Goal: Task Accomplishment & Management: Use online tool/utility

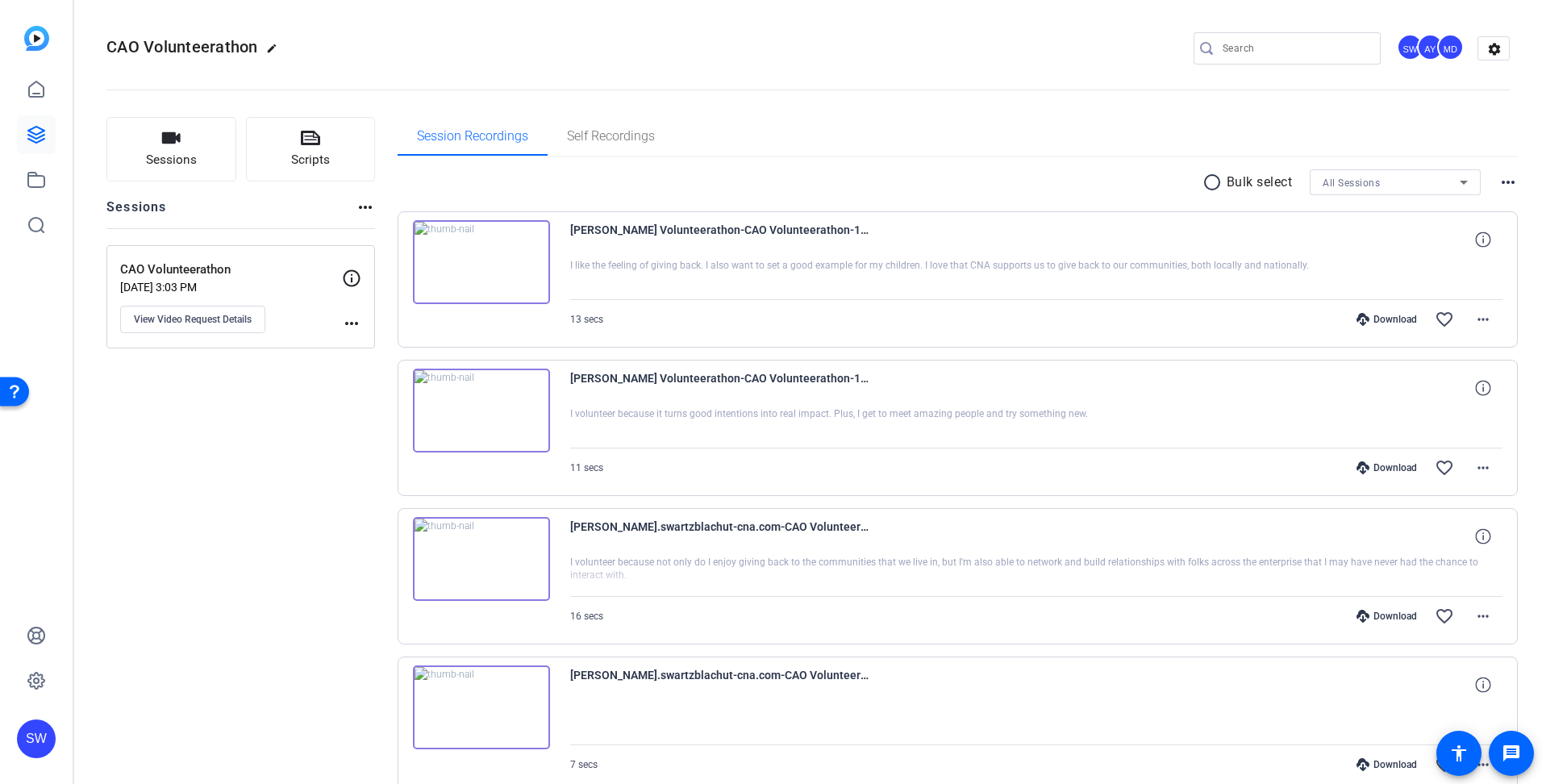
scroll to position [80, 0]
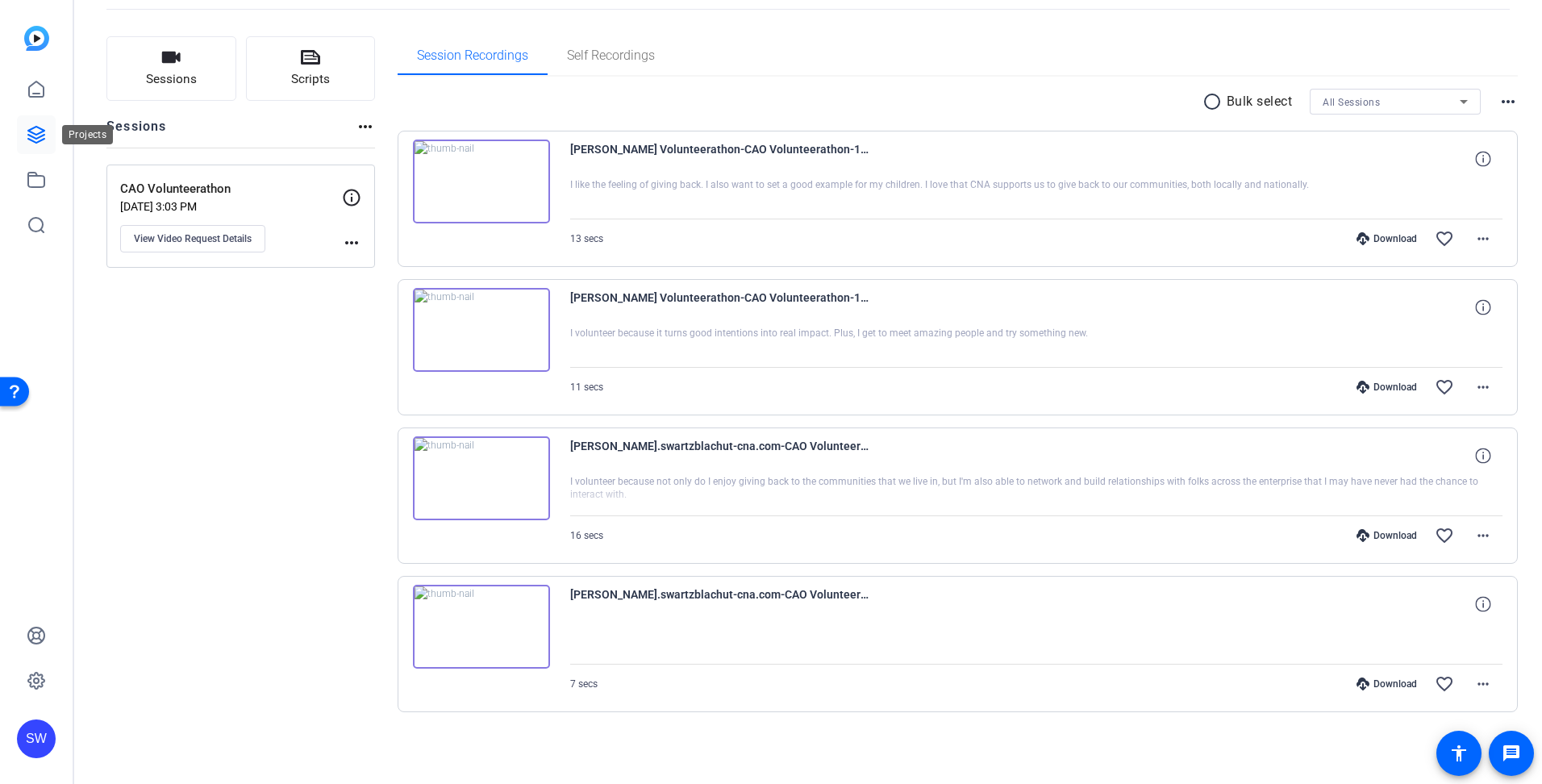
click at [39, 135] on icon at bounding box center [35, 134] width 19 height 19
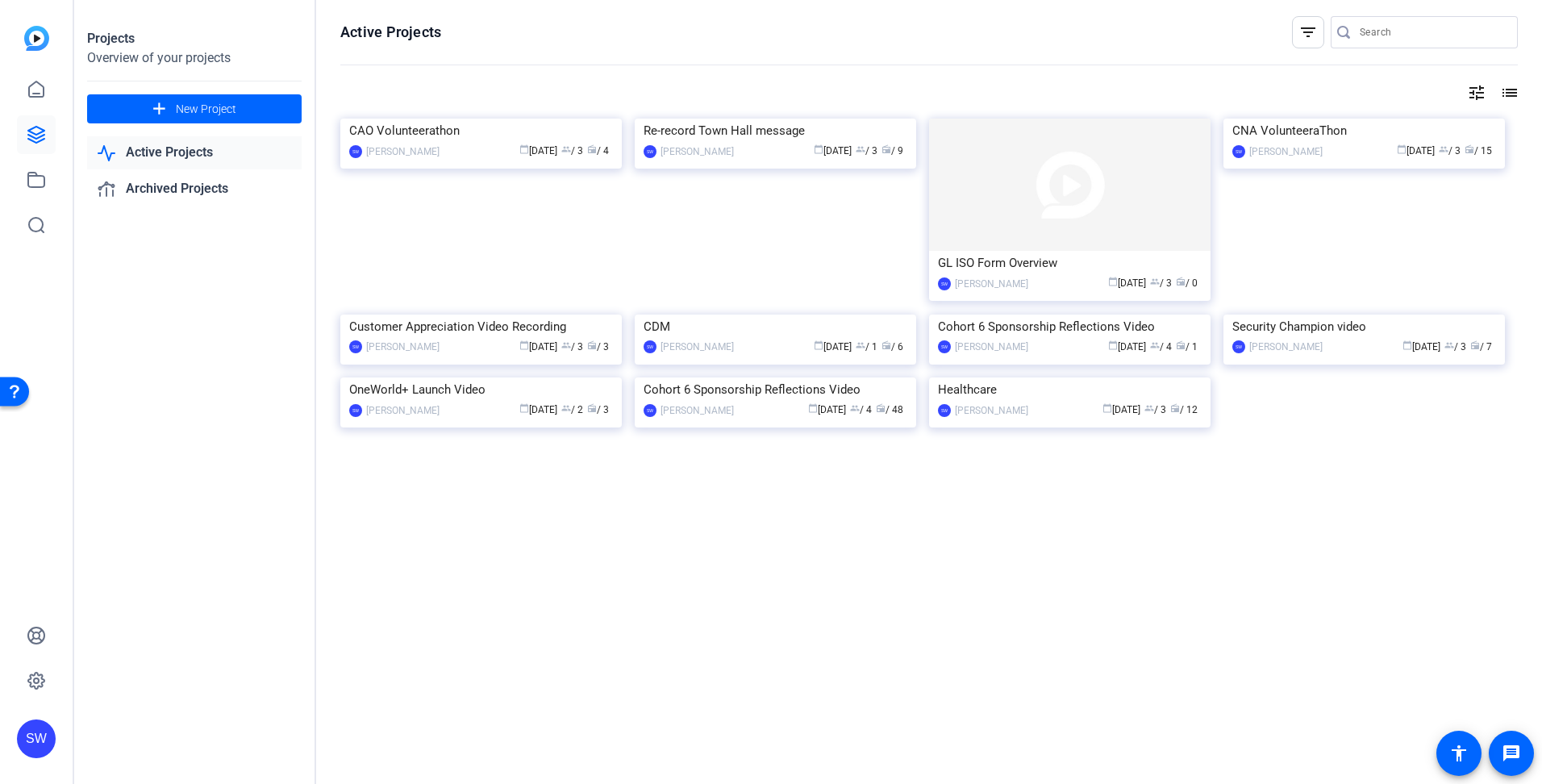
click at [156, 156] on link "Active Projects" at bounding box center [194, 153] width 215 height 33
click at [477, 173] on mat-card-content "CAO Volunteerathon SW [PERSON_NAME] calendar_today [DATE] group / 3 radio / 4" at bounding box center [481, 145] width 290 height 54
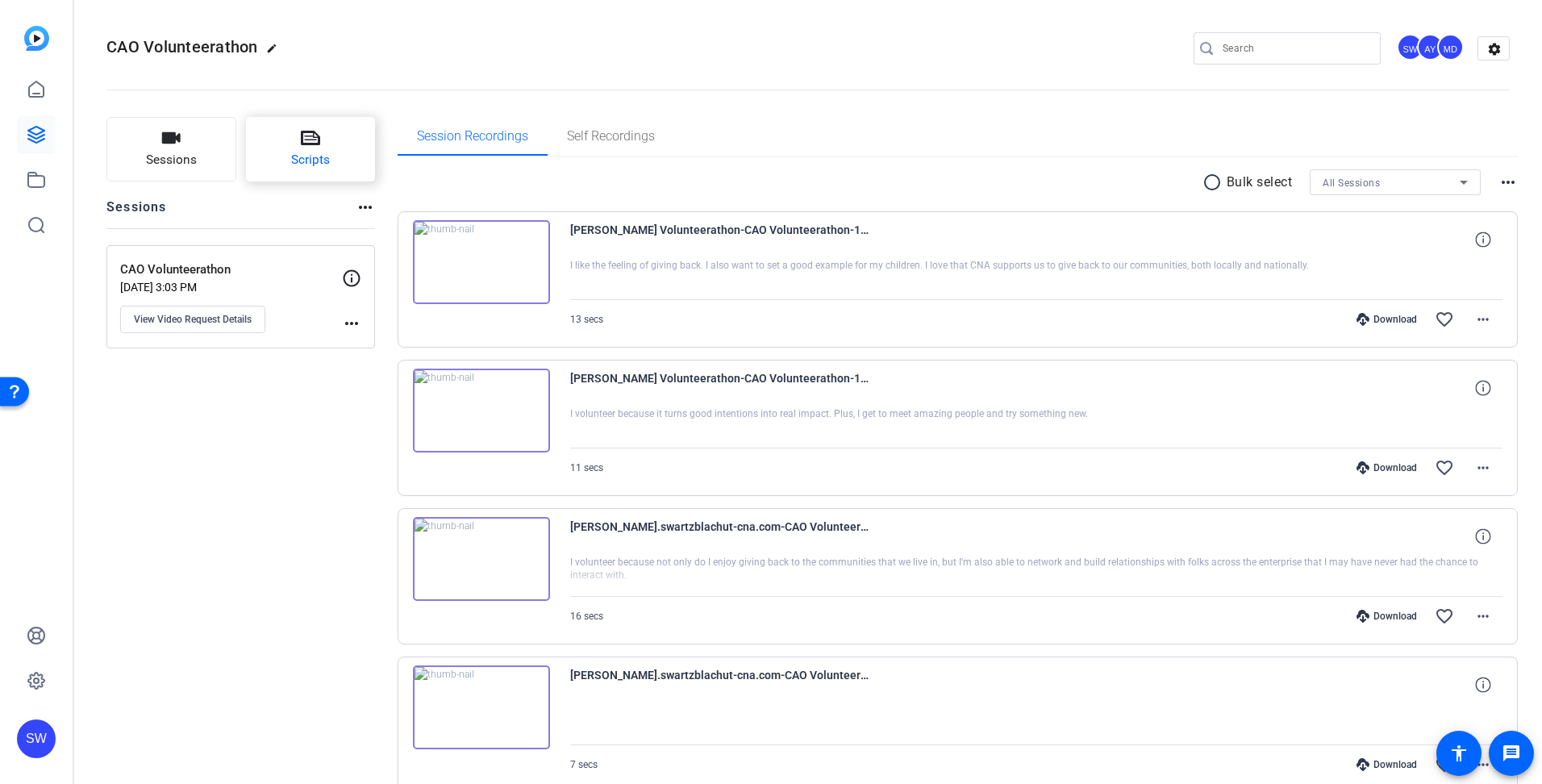
click at [307, 148] on button "Scripts" at bounding box center [311, 148] width 130 height 64
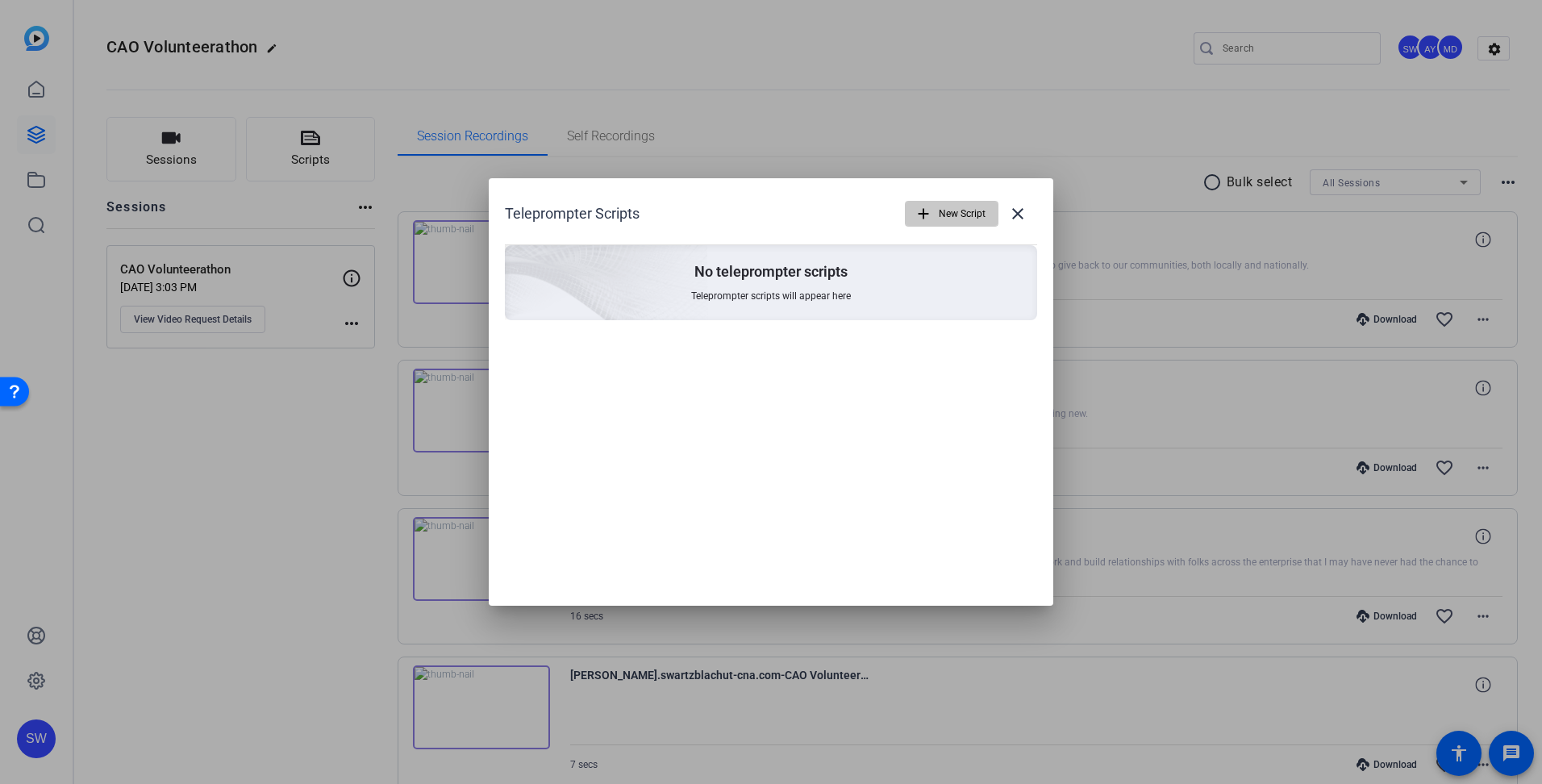
click at [924, 208] on mat-icon "add" at bounding box center [924, 214] width 18 height 18
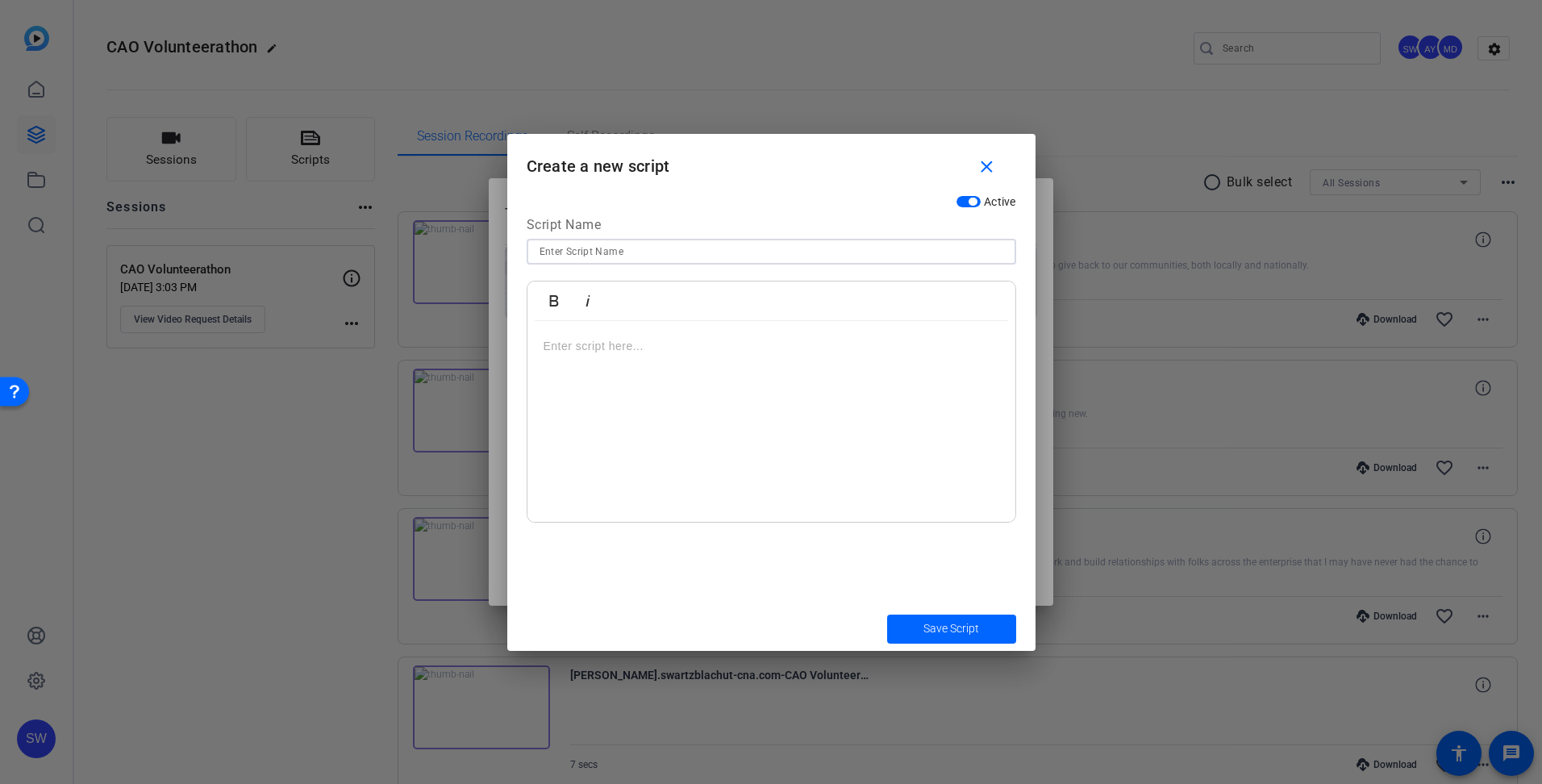
click at [699, 253] on input at bounding box center [771, 251] width 463 height 19
type input "[PERSON_NAME]"
click at [626, 344] on p at bounding box center [771, 346] width 456 height 18
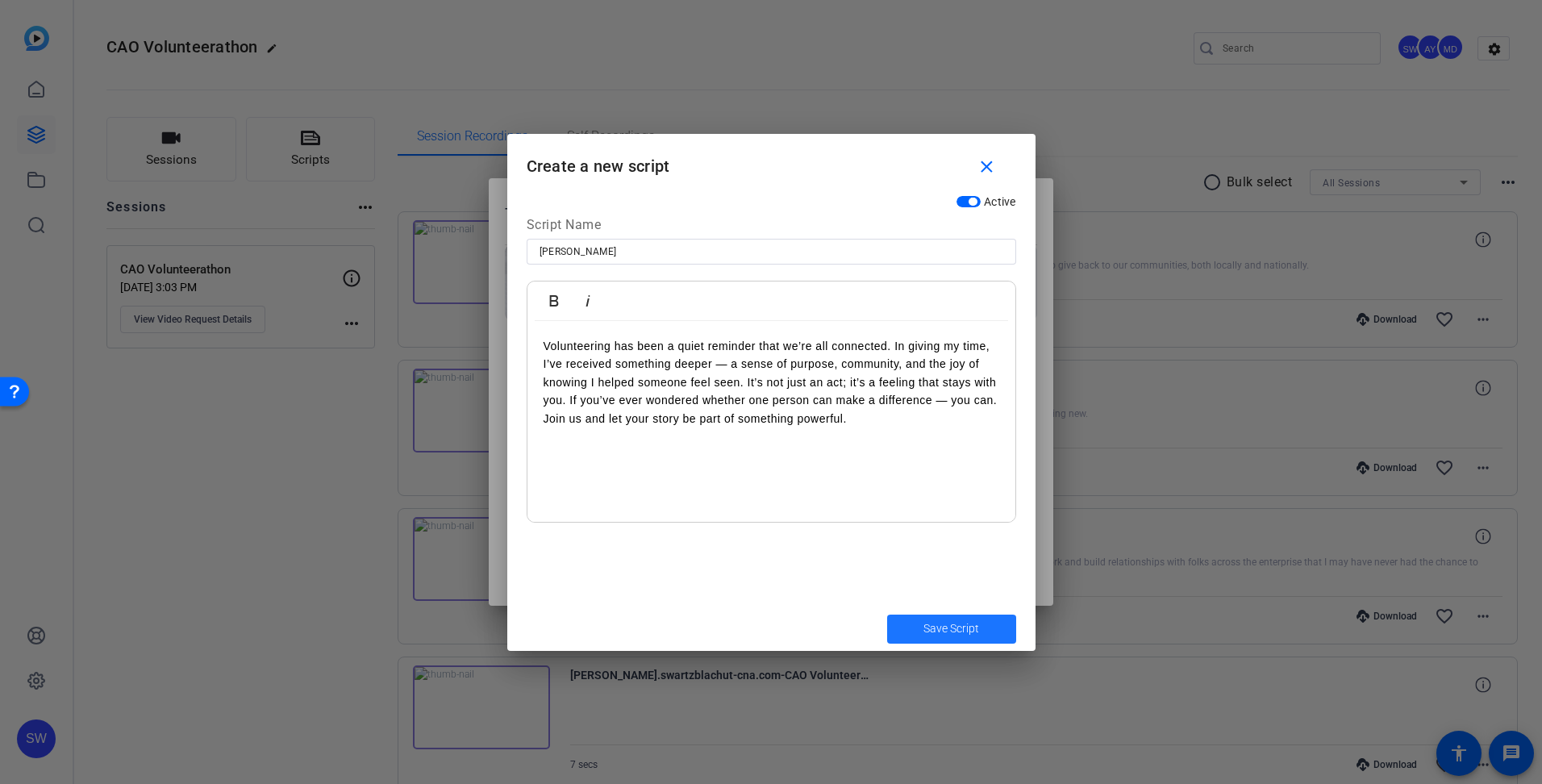
click at [942, 632] on span "Save Script" at bounding box center [952, 629] width 56 height 17
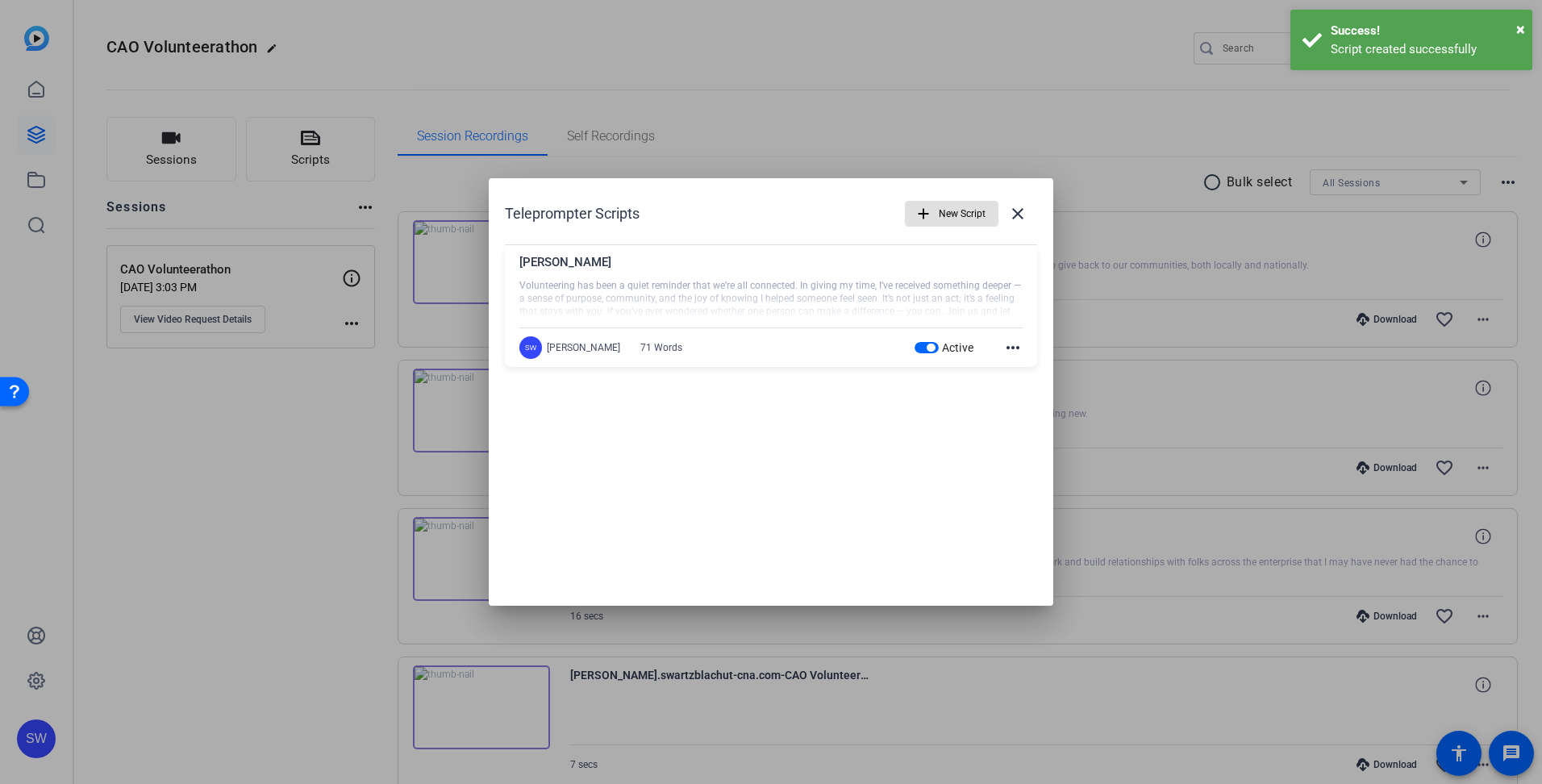
click at [1011, 347] on mat-icon "more_horiz" at bounding box center [1013, 347] width 19 height 19
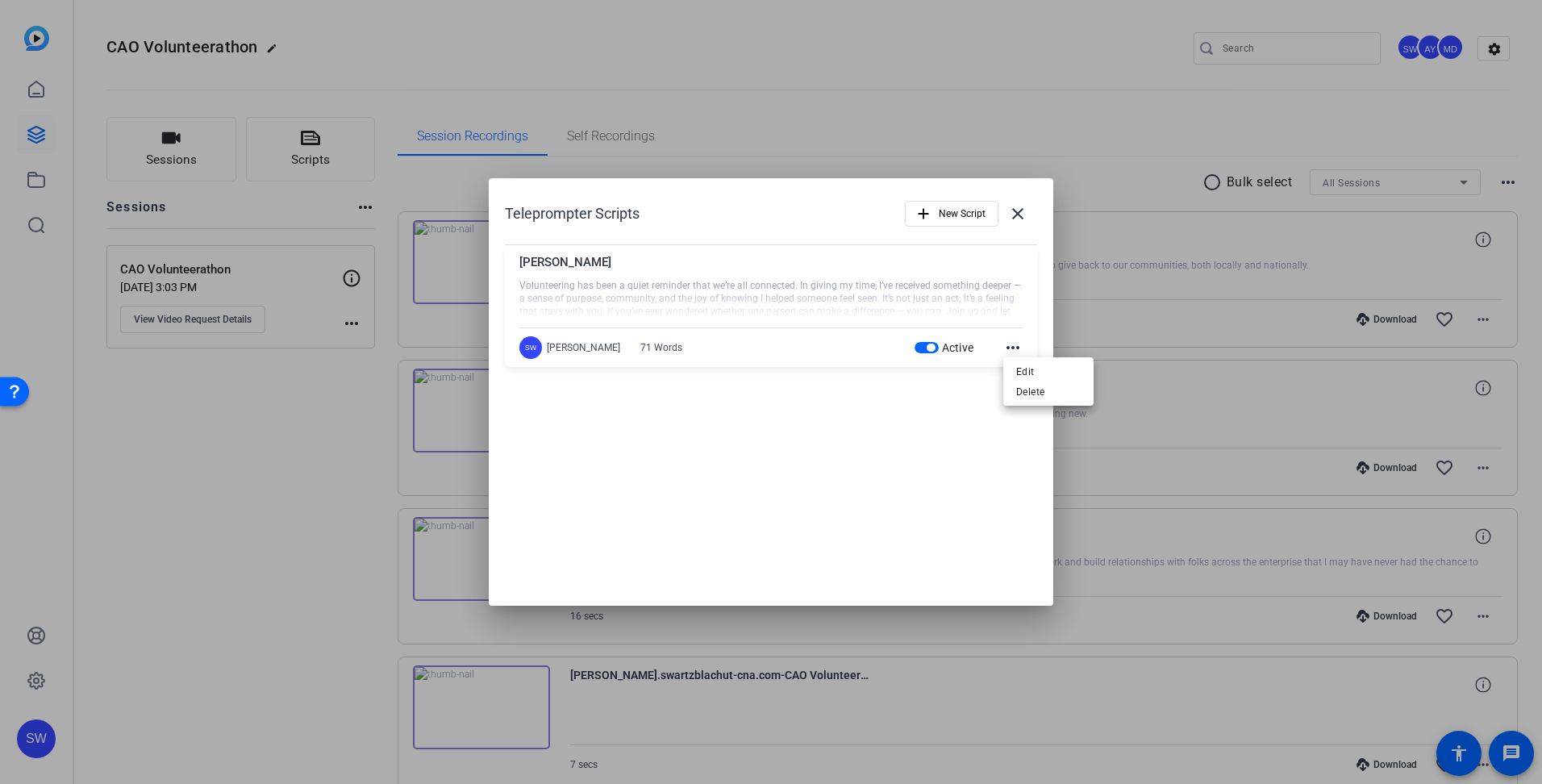
click at [864, 439] on div at bounding box center [771, 392] width 1542 height 784
click at [1016, 215] on mat-icon "close" at bounding box center [1017, 213] width 19 height 19
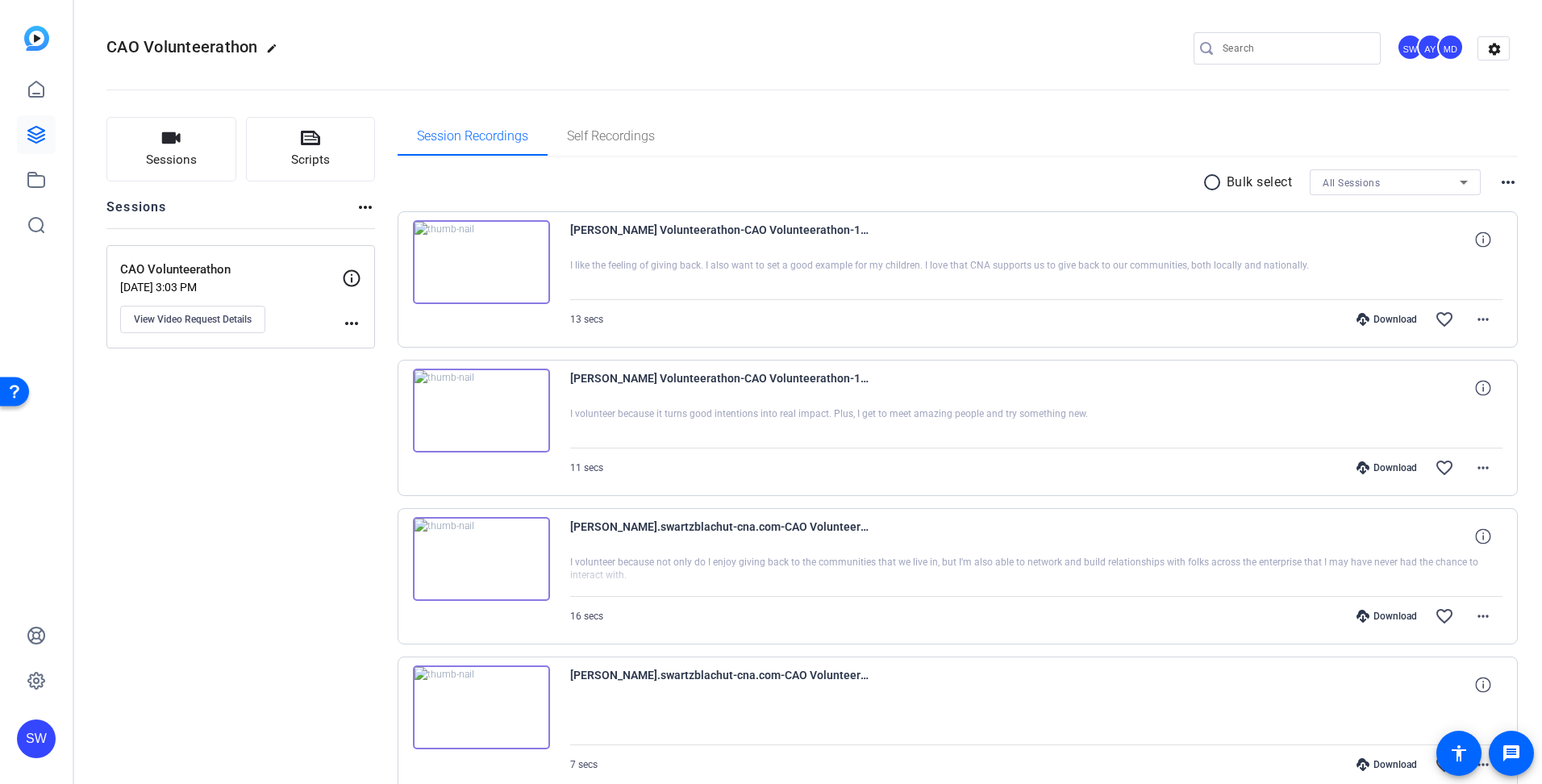
click at [354, 322] on mat-icon "more_horiz" at bounding box center [351, 322] width 19 height 19
click at [234, 324] on div at bounding box center [771, 392] width 1542 height 784
click at [224, 323] on span "View Video Request Details" at bounding box center [192, 319] width 117 height 13
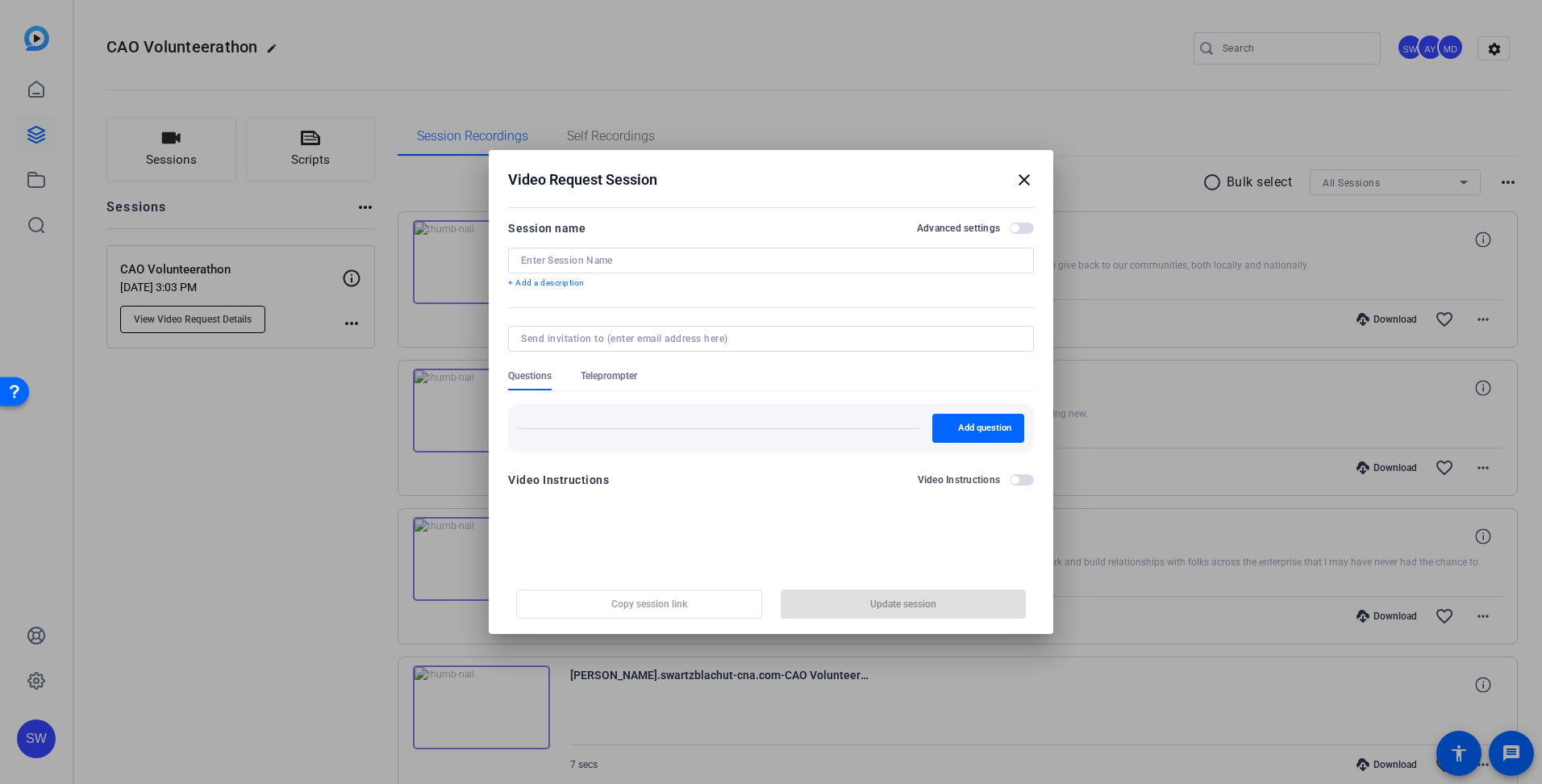
type input "CAO Volunteerathon"
click at [595, 372] on span "Teleprompter" at bounding box center [609, 376] width 57 height 13
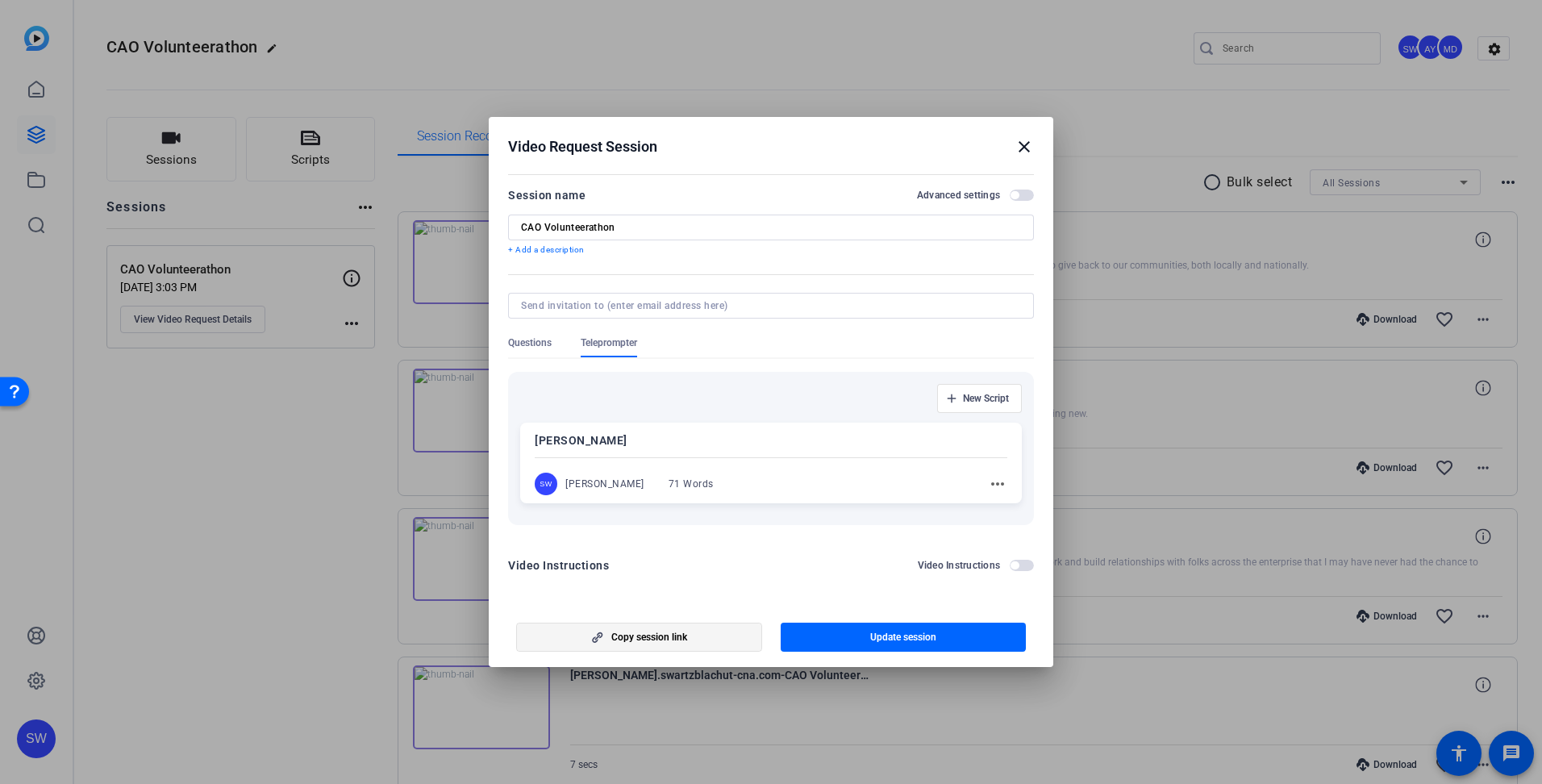
click at [618, 637] on span "Copy session link" at bounding box center [650, 637] width 76 height 13
click at [848, 637] on span "button" at bounding box center [903, 637] width 246 height 39
click at [1022, 145] on mat-icon "close" at bounding box center [1023, 146] width 19 height 19
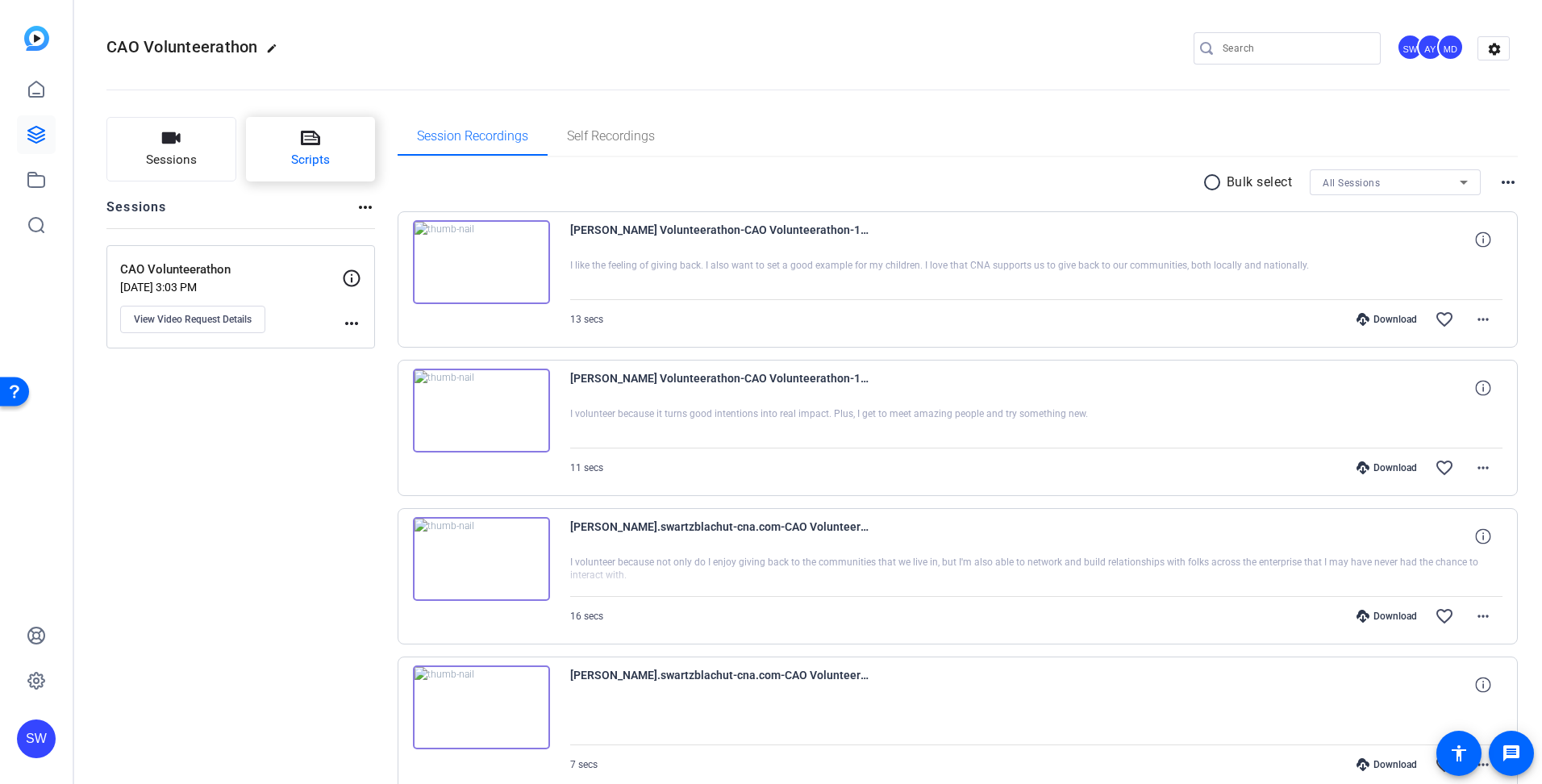
click at [292, 145] on button "Scripts" at bounding box center [311, 148] width 130 height 64
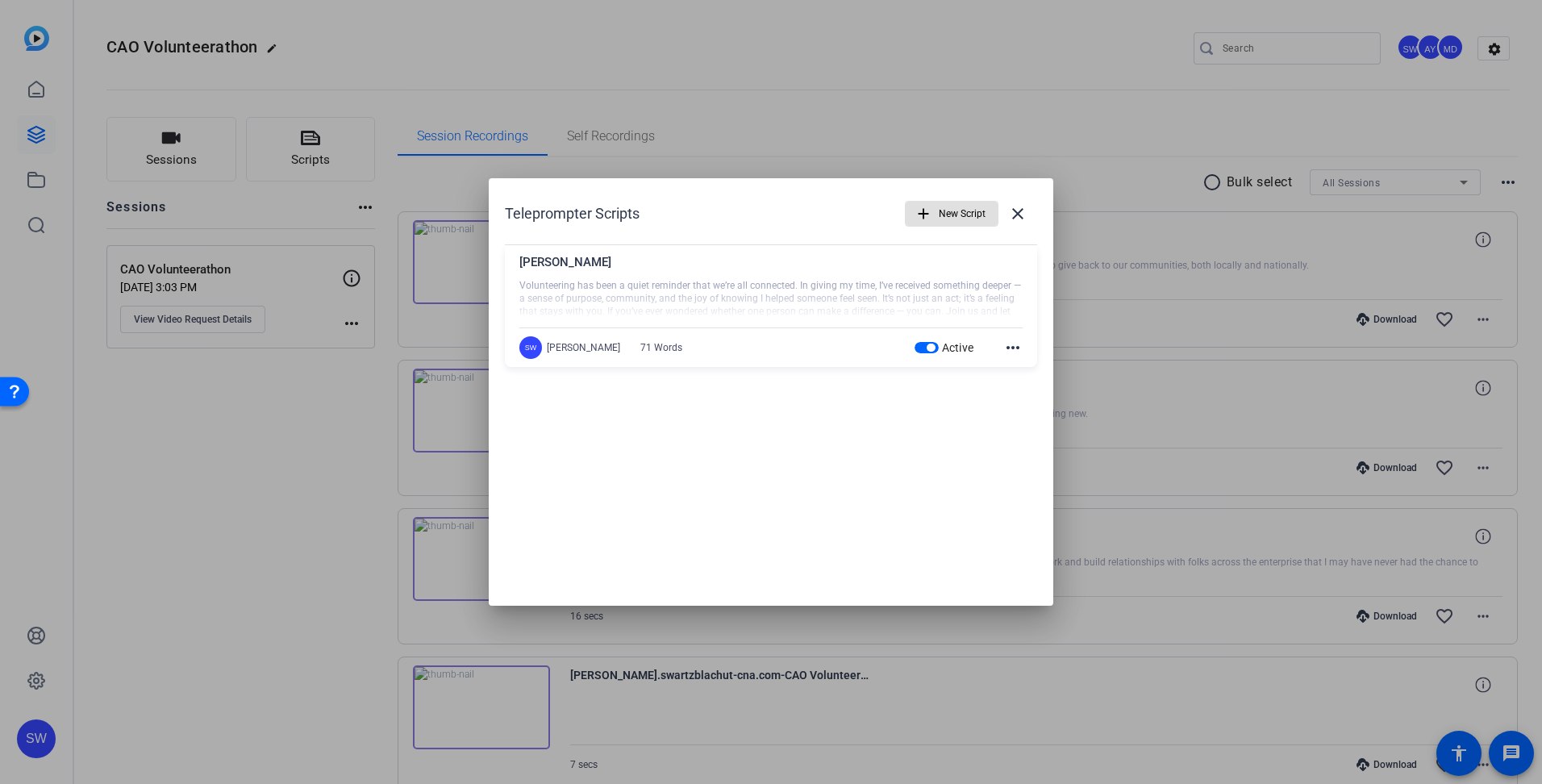
click at [1014, 345] on mat-icon "more_horiz" at bounding box center [1013, 347] width 19 height 19
click at [969, 422] on div at bounding box center [771, 392] width 1542 height 784
click at [1355, 722] on div at bounding box center [771, 392] width 1542 height 784
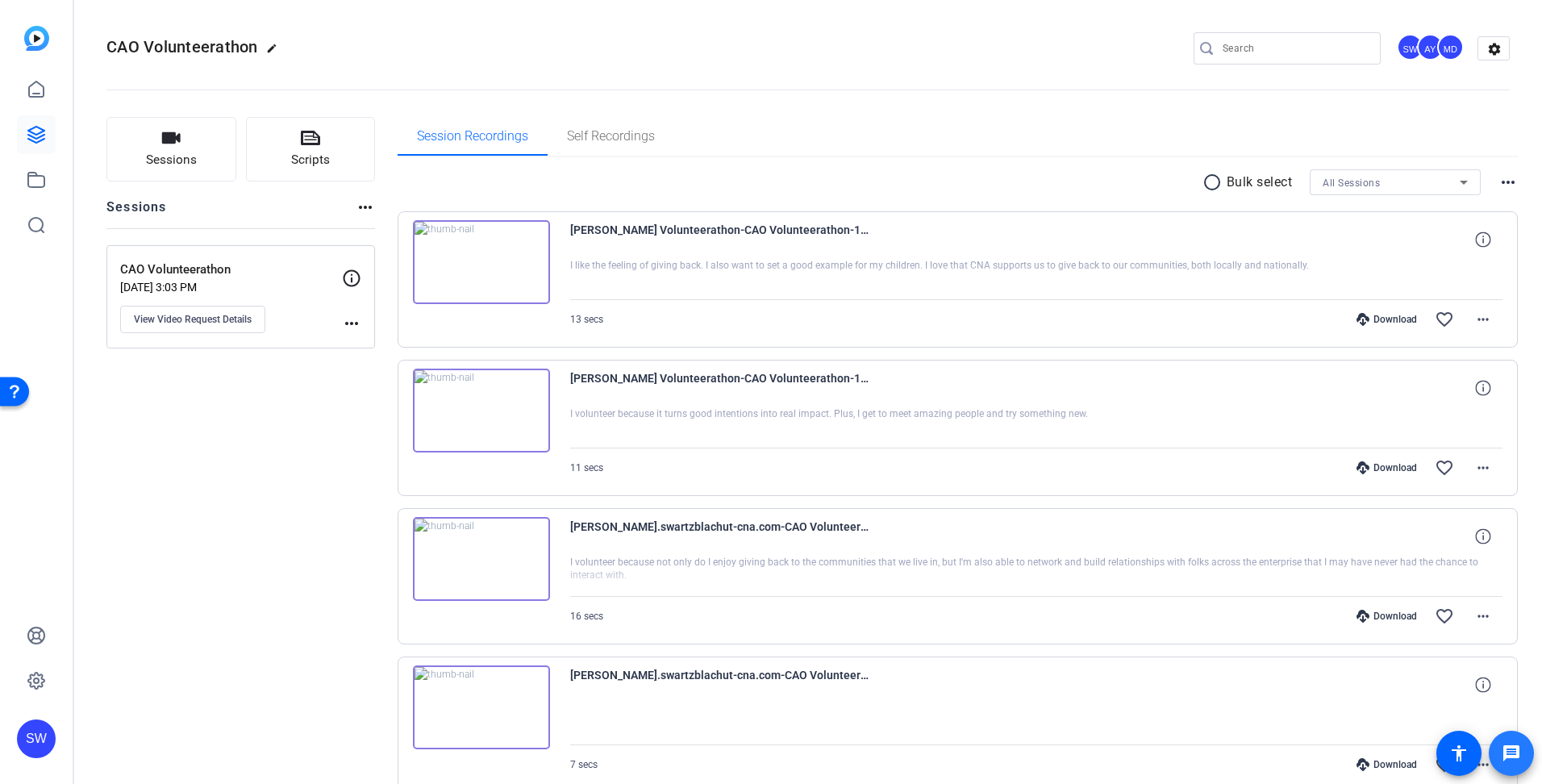
click at [1512, 751] on mat-icon "message" at bounding box center [1511, 752] width 19 height 19
click at [210, 322] on span "View Video Request Details" at bounding box center [192, 319] width 117 height 13
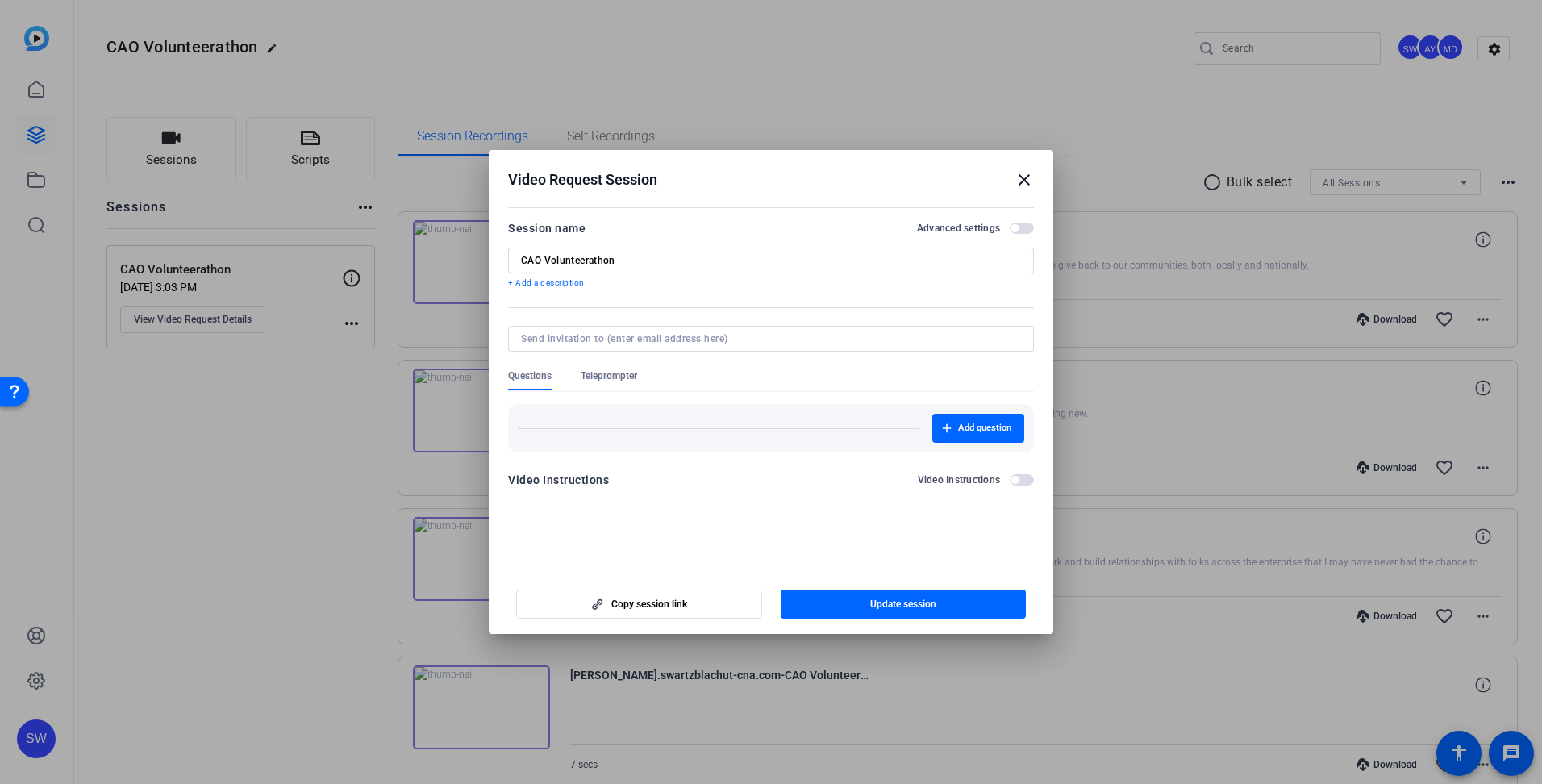
click at [613, 379] on span "Teleprompter" at bounding box center [609, 376] width 57 height 13
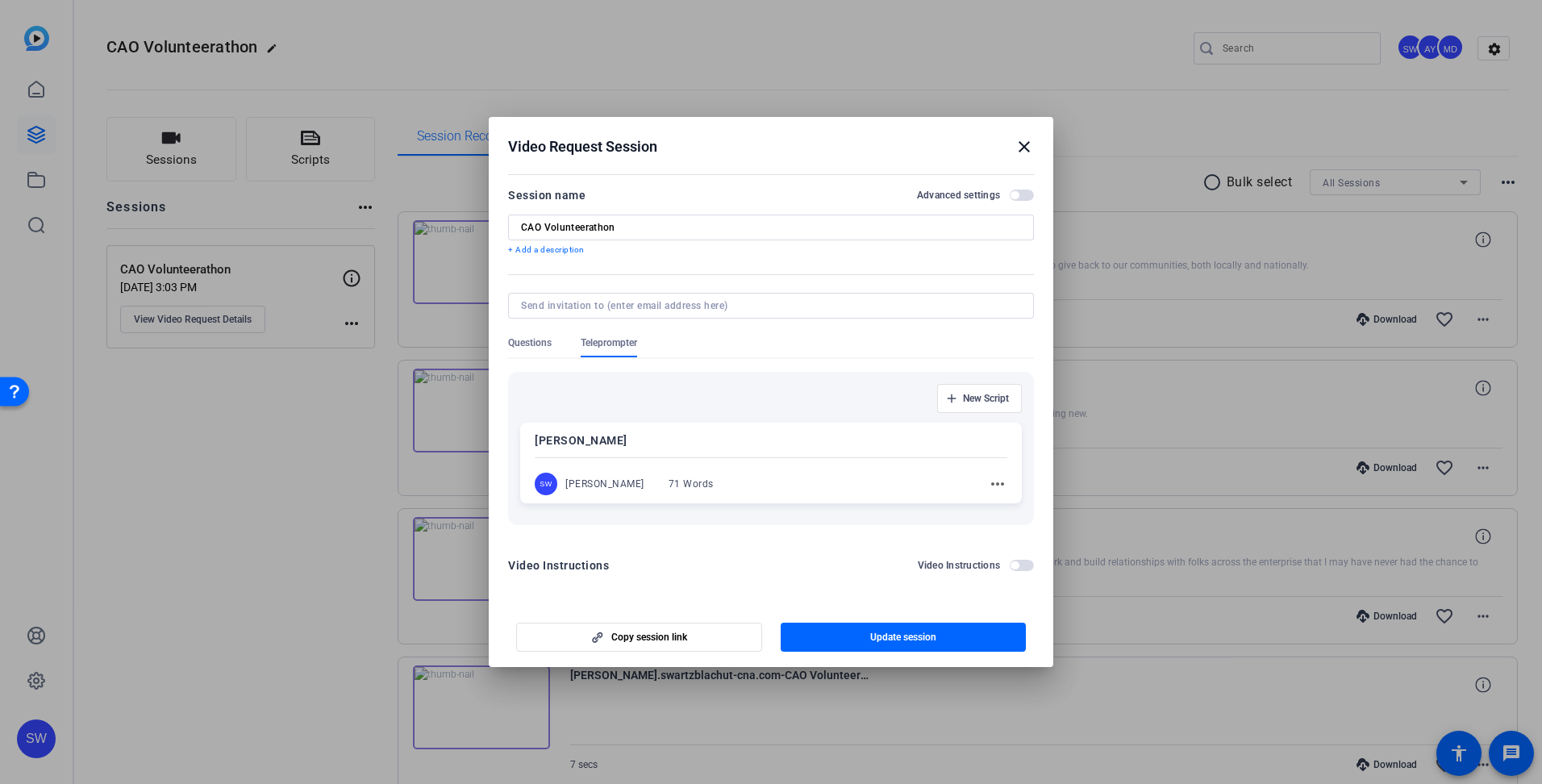
click at [644, 450] on div "[PERSON_NAME] SW [PERSON_NAME] 71 Words more_horiz" at bounding box center [771, 462] width 501 height 80
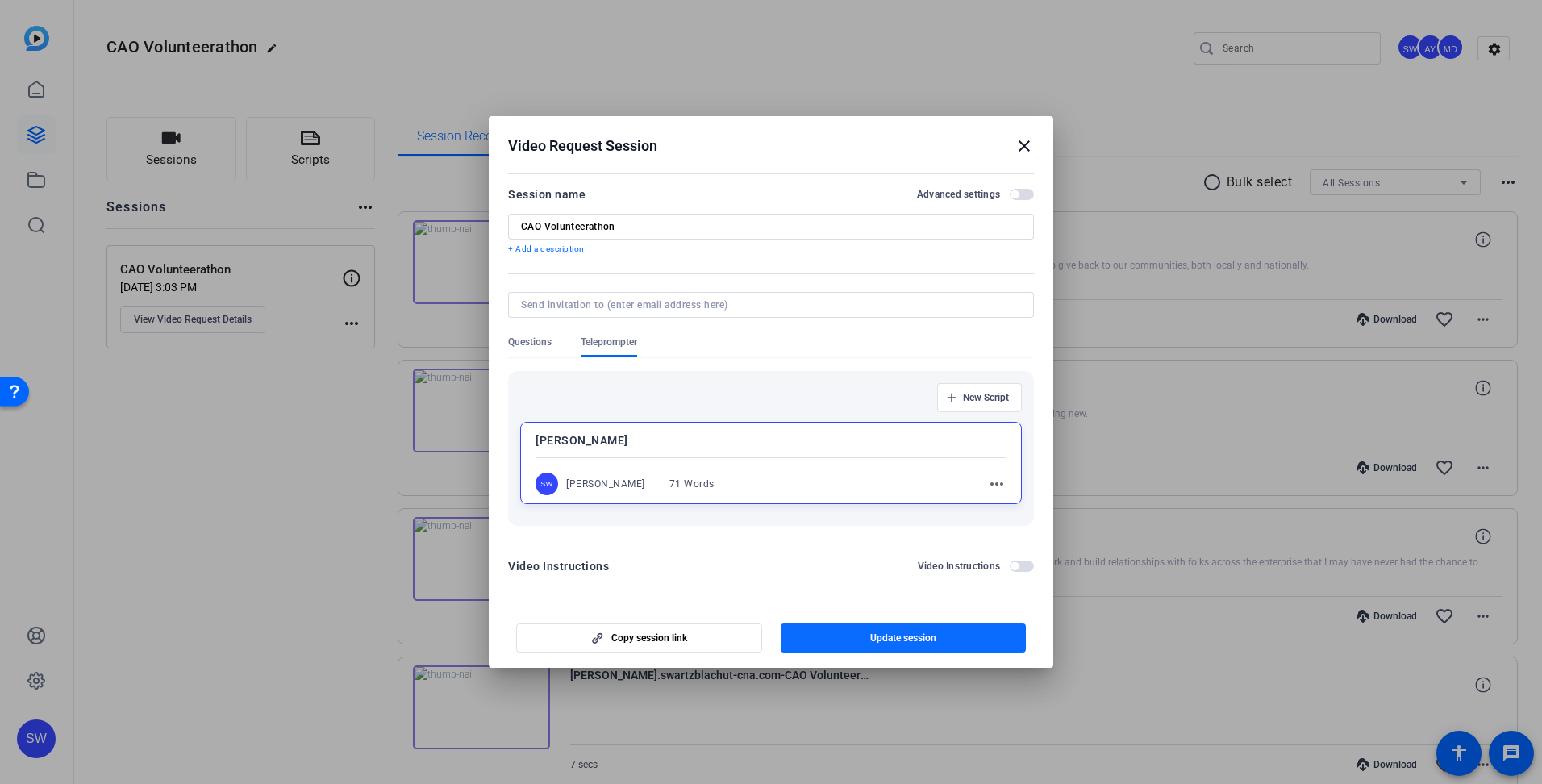
click at [864, 644] on span "button" at bounding box center [903, 638] width 246 height 39
click at [1502, 755] on div at bounding box center [771, 392] width 1542 height 784
